Goal: Task Accomplishment & Management: Manage account settings

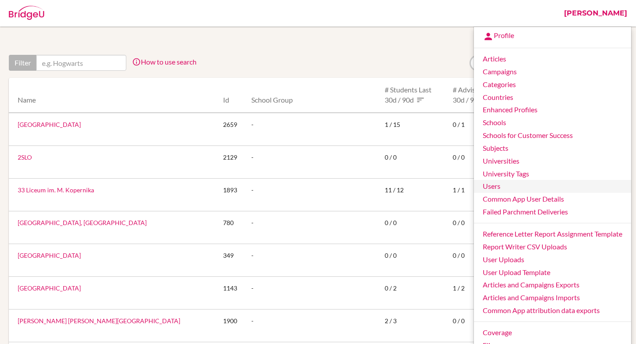
click at [512, 184] on link "Users" at bounding box center [552, 186] width 157 height 13
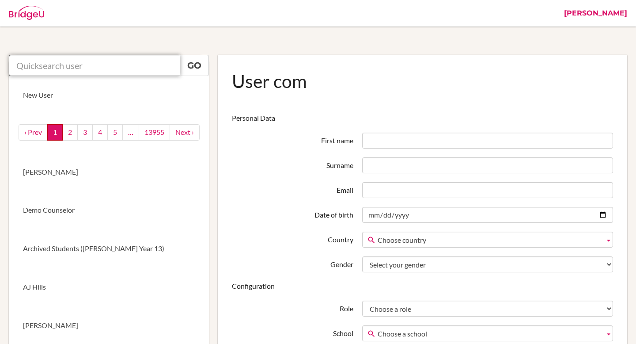
click at [90, 65] on input "text" at bounding box center [94, 65] width 171 height 21
paste input "[EMAIL_ADDRESS][PERSON_NAME][DOMAIN_NAME]"
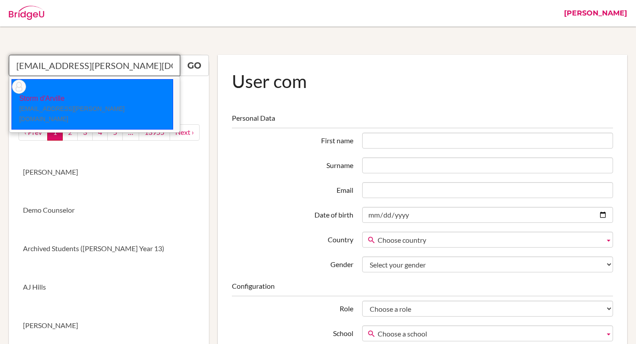
click at [99, 90] on li "Storm d'Arville storm.darville@lcis.bs" at bounding box center [94, 104] width 171 height 52
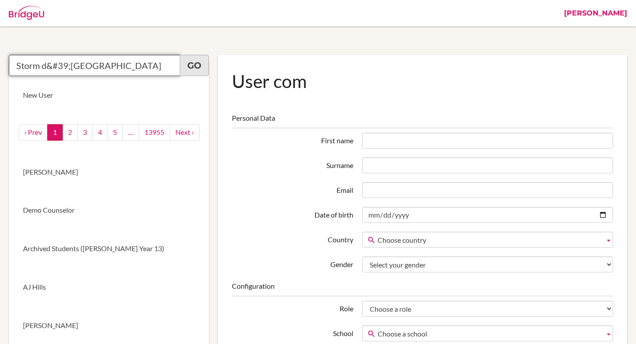
type input "Storm d&#39;Arville"
click at [189, 69] on link "Go" at bounding box center [194, 65] width 29 height 21
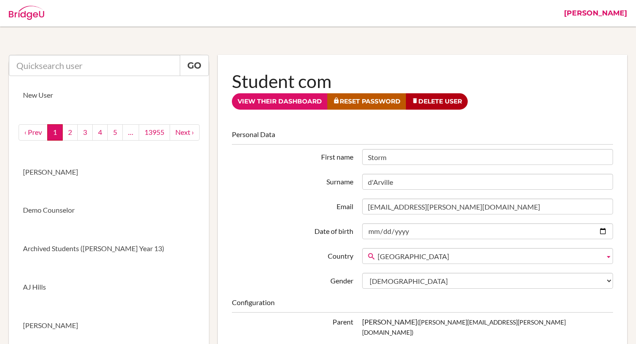
click at [615, 15] on link "[PERSON_NAME]" at bounding box center [596, 13] width 72 height 27
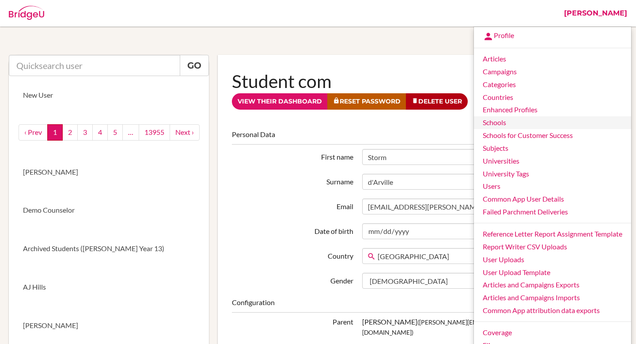
click at [495, 118] on link "Schools" at bounding box center [552, 122] width 157 height 13
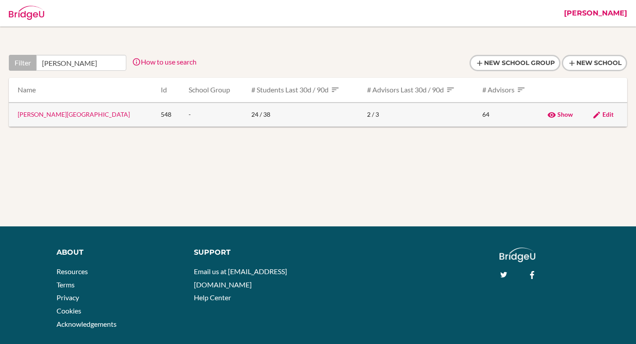
type input "lyford"
click at [604, 114] on span "Edit" at bounding box center [608, 114] width 11 height 8
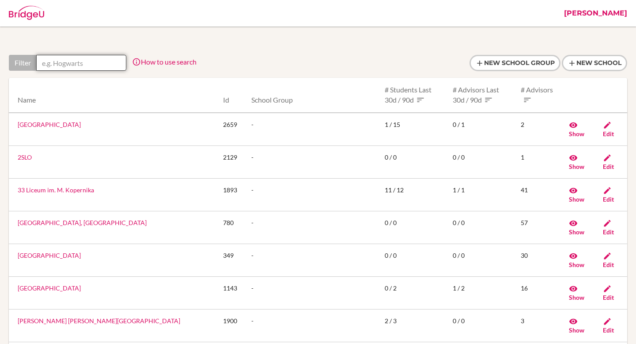
click at [87, 64] on input "text" at bounding box center [81, 63] width 90 height 16
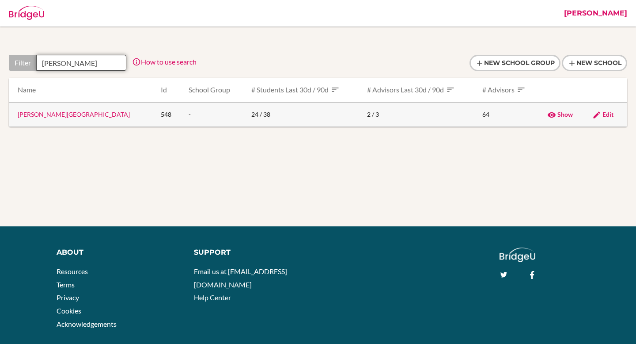
type input "lyford"
click at [83, 114] on link "[PERSON_NAME][GEOGRAPHIC_DATA]" at bounding box center [74, 114] width 112 height 8
click at [601, 106] on td "Edit" at bounding box center [606, 114] width 42 height 24
click at [603, 115] on span "Edit" at bounding box center [608, 114] width 11 height 8
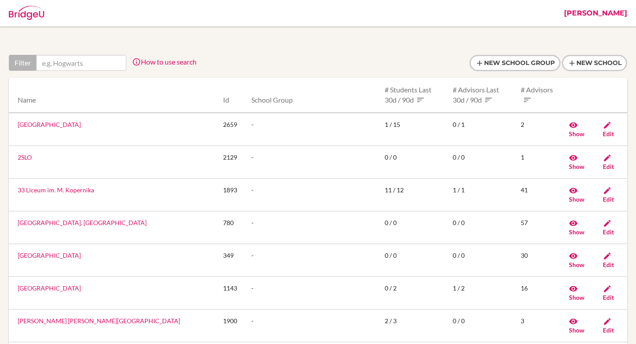
click at [602, 14] on link "[PERSON_NAME]" at bounding box center [596, 13] width 72 height 27
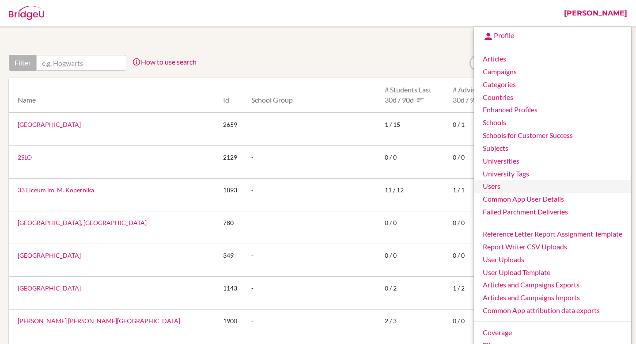
click at [530, 186] on link "Users" at bounding box center [552, 186] width 157 height 13
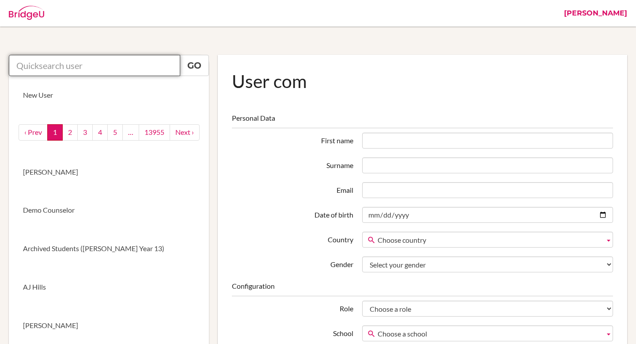
click at [152, 66] on input "text" at bounding box center [94, 65] width 171 height 21
paste input "Thank you for sharing your concern with us. Kindly grant me a little time to ga…"
type input "Thank you for sharing your concern with us. Kindly grant me a little time to ga…"
click at [63, 67] on input "text" at bounding box center [94, 65] width 171 height 21
paste input "[EMAIL_ADDRESS][PERSON_NAME][DOMAIN_NAME]"
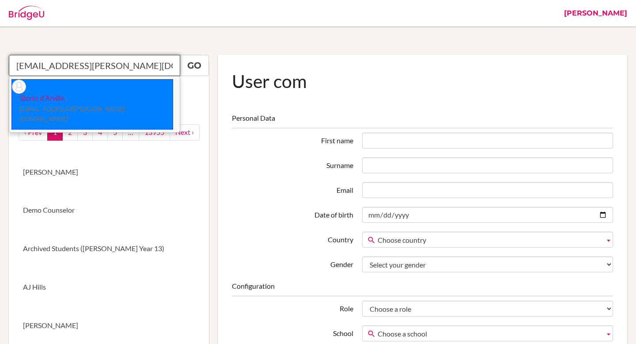
click at [68, 105] on small "[EMAIL_ADDRESS][PERSON_NAME][DOMAIN_NAME]" at bounding box center [72, 113] width 106 height 17
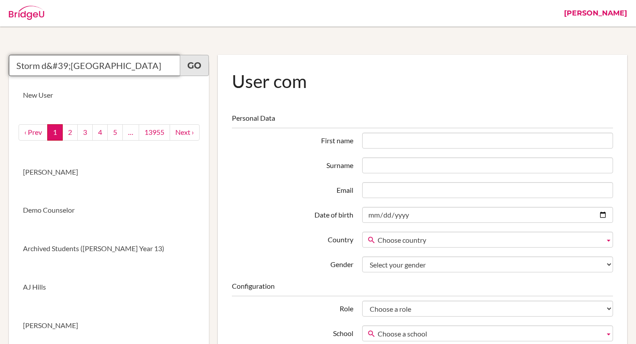
type input "Storm d&#39;Arville"
click at [195, 65] on link "Go" at bounding box center [194, 65] width 29 height 21
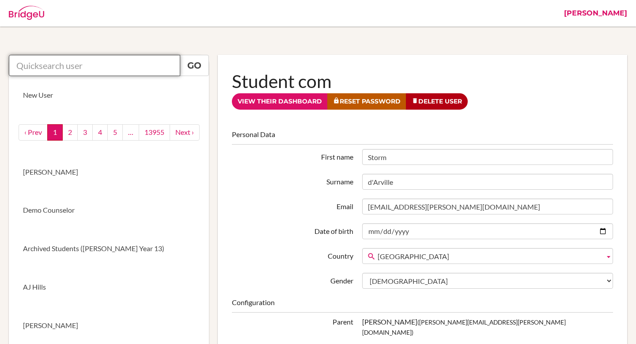
click at [132, 64] on input "text" at bounding box center [94, 65] width 171 height 21
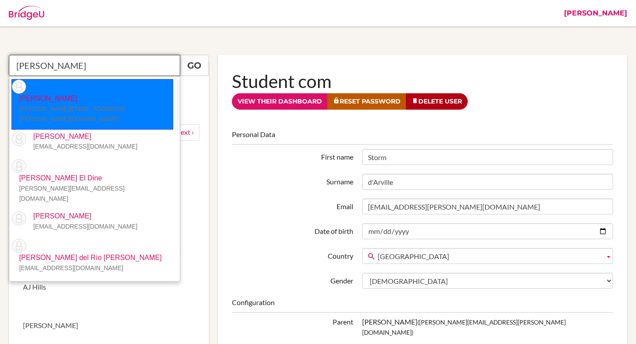
click at [78, 105] on small "[PERSON_NAME][EMAIL_ADDRESS][PERSON_NAME][DOMAIN_NAME]" at bounding box center [72, 113] width 106 height 17
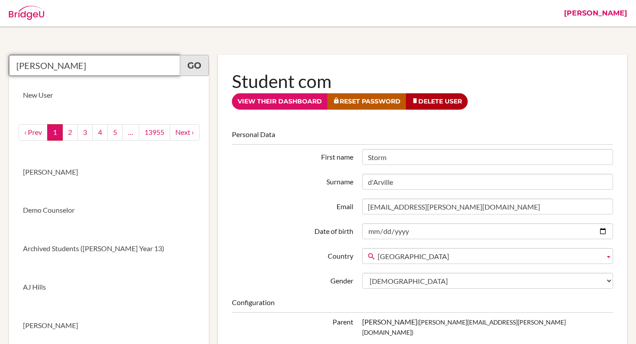
type input "[PERSON_NAME]"
click at [198, 70] on link "Go" at bounding box center [194, 65] width 29 height 21
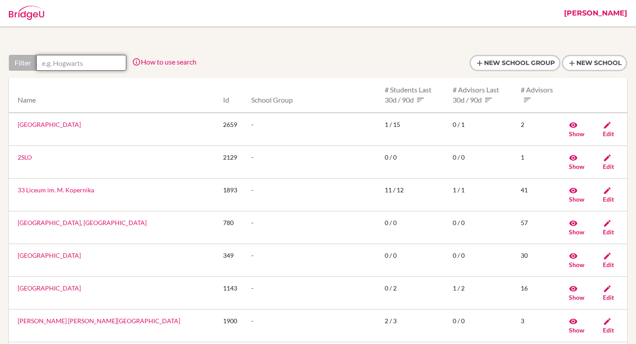
click at [103, 65] on input "text" at bounding box center [81, 63] width 90 height 16
click at [610, 12] on link "[PERSON_NAME]" at bounding box center [596, 13] width 72 height 27
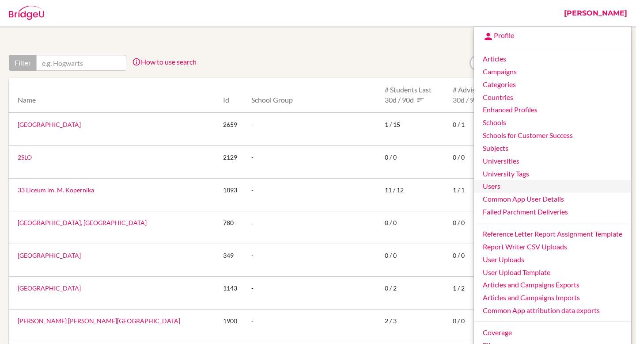
click at [512, 187] on link "Users" at bounding box center [552, 186] width 157 height 13
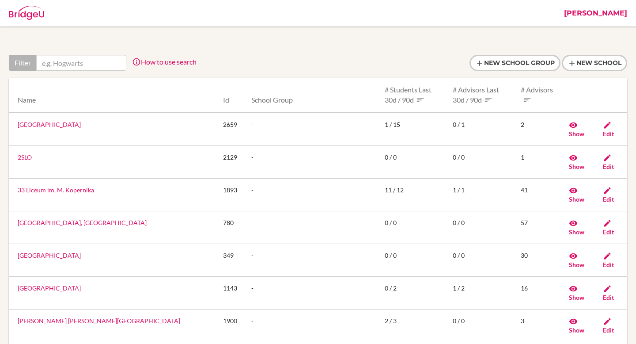
click at [620, 13] on link "[PERSON_NAME]" at bounding box center [596, 13] width 72 height 27
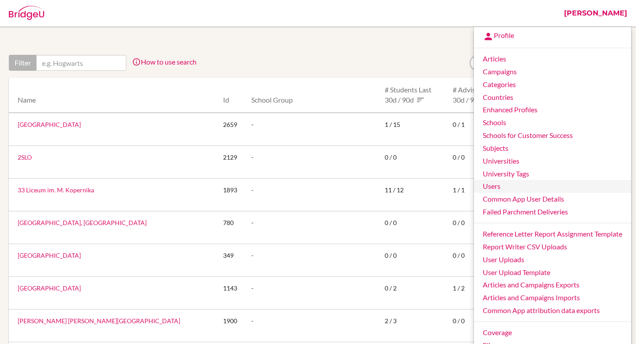
click at [508, 188] on link "Users" at bounding box center [552, 186] width 157 height 13
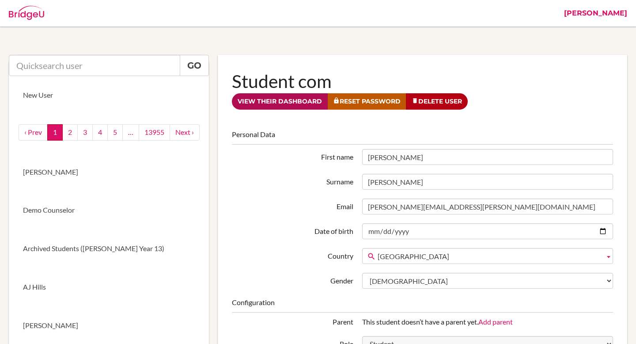
click at [248, 102] on link "View their dashboard" at bounding box center [280, 101] width 96 height 16
